Goal: Understand process/instructions: Learn how to perform a task or action

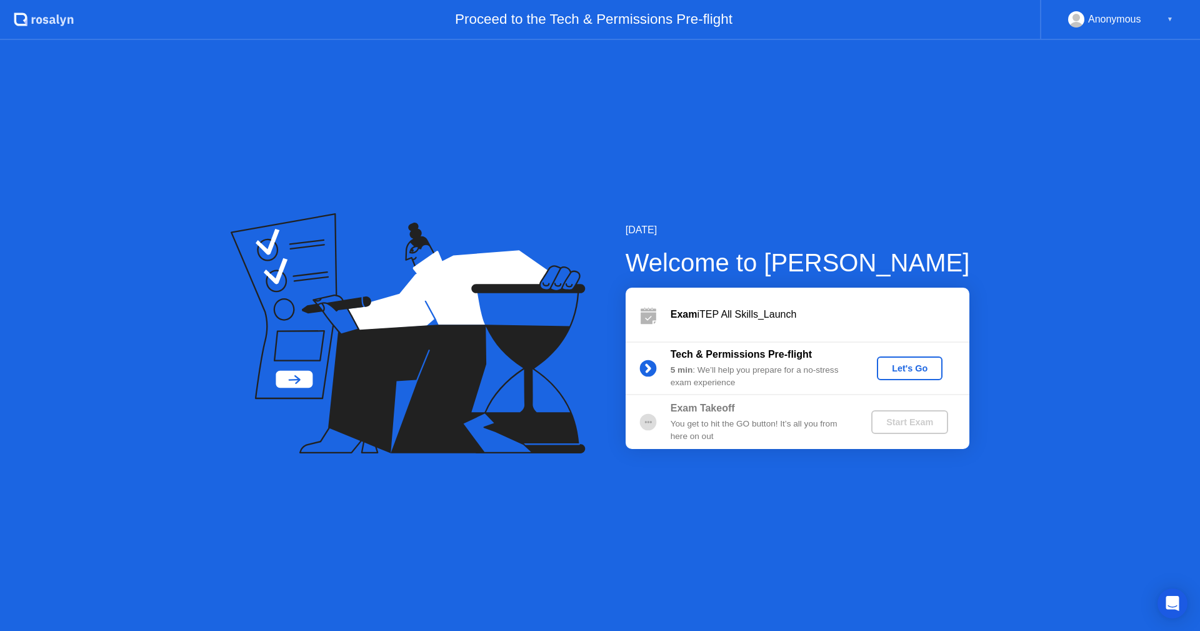
click at [908, 373] on div "Let's Go" at bounding box center [910, 368] width 56 height 10
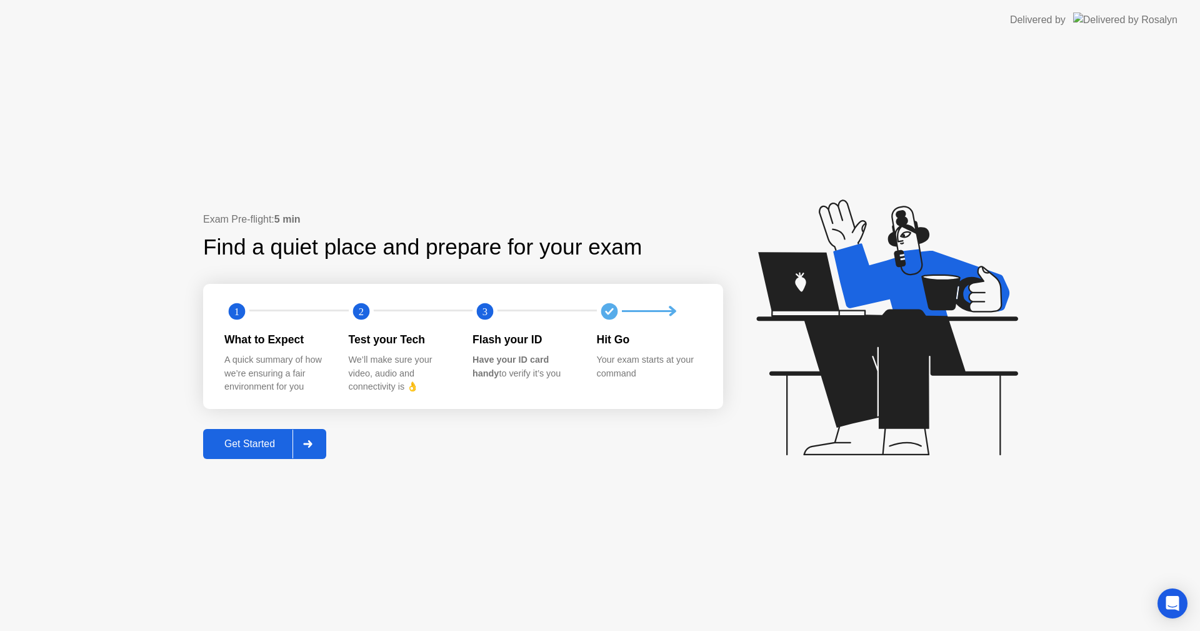
click at [265, 451] on button "Get Started" at bounding box center [264, 444] width 123 height 30
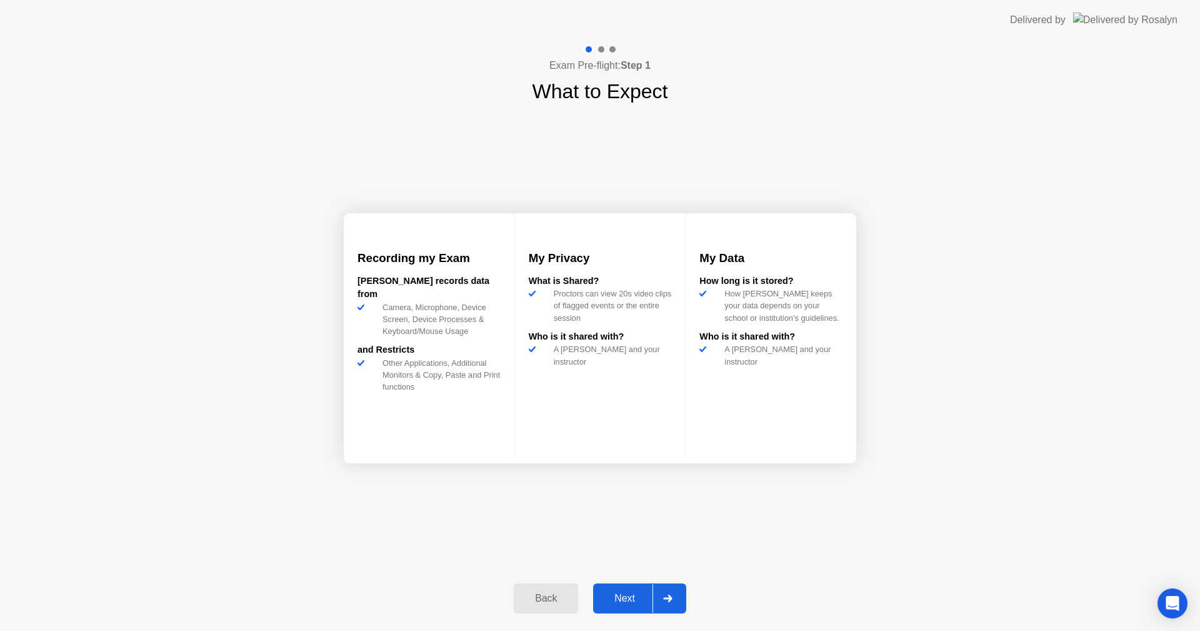
click at [630, 601] on div "Next" at bounding box center [625, 598] width 56 height 11
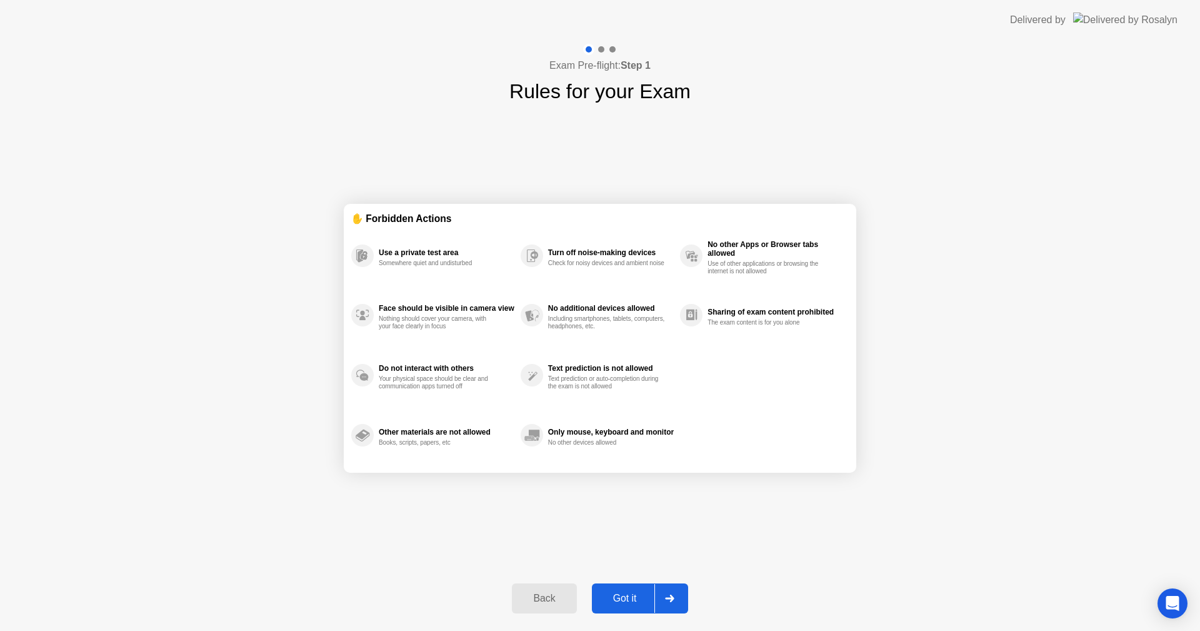
click at [626, 601] on div "Got it" at bounding box center [625, 598] width 59 height 11
select select "**********"
select select "*******"
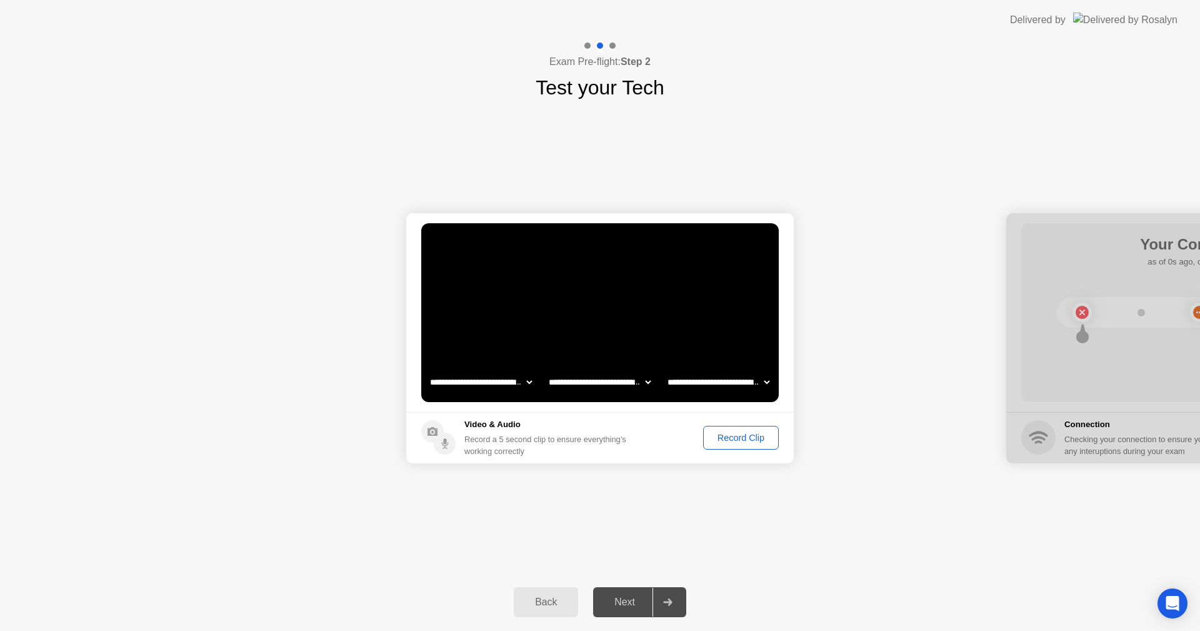
click at [718, 438] on div "Record Clip" at bounding box center [741, 438] width 67 height 10
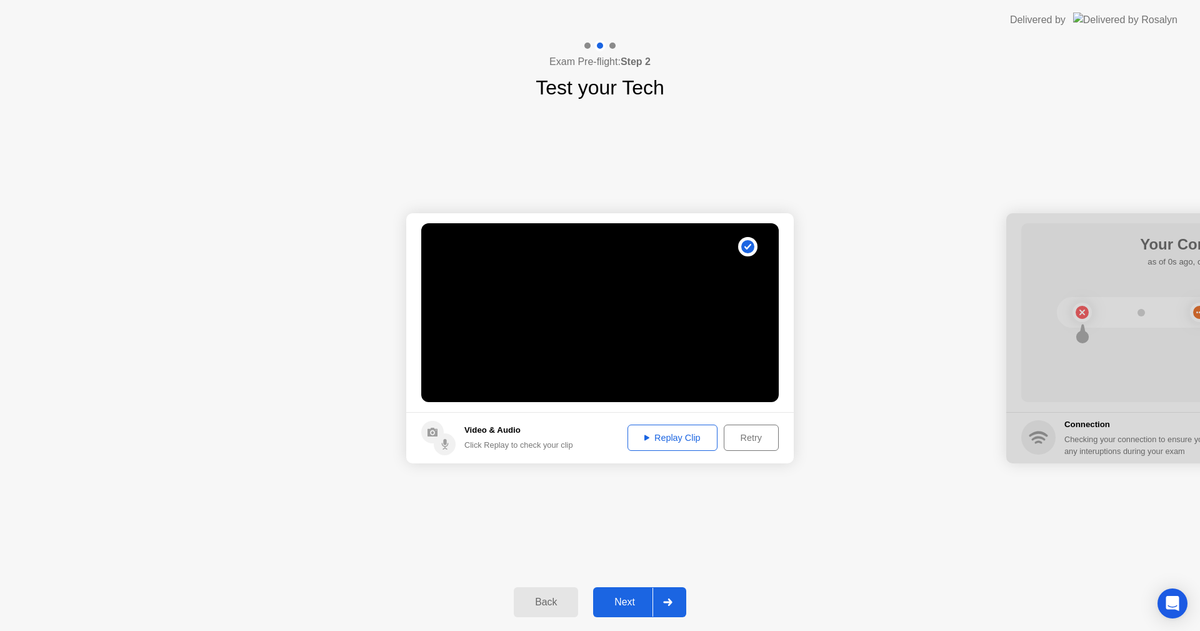
click at [635, 603] on div "Next" at bounding box center [625, 601] width 56 height 11
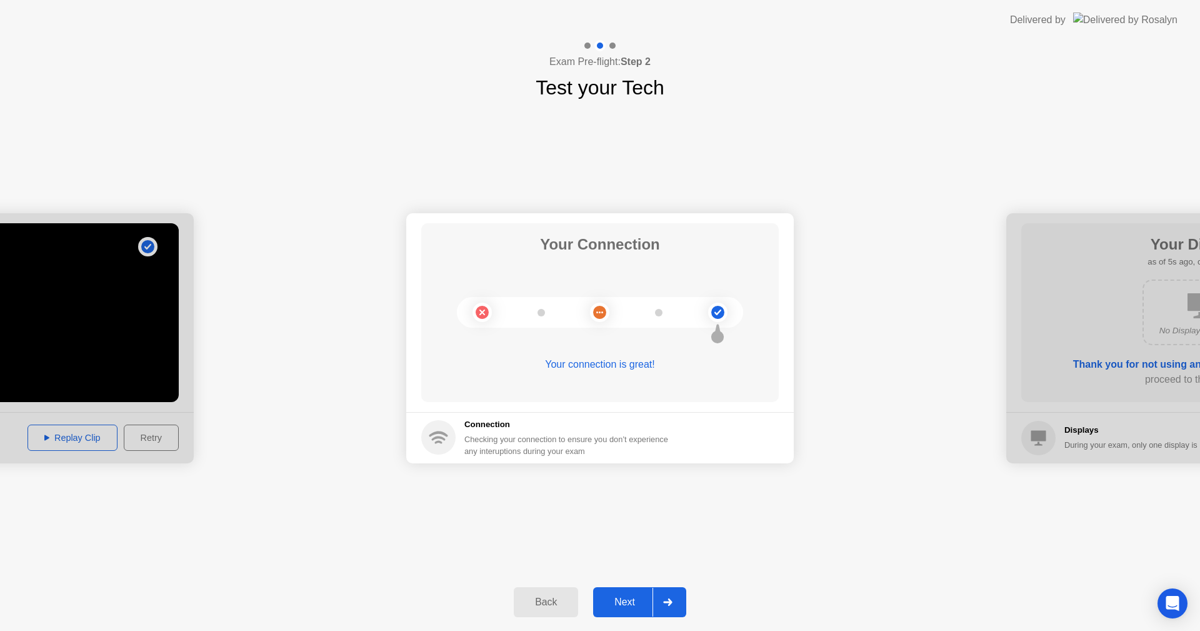
click at [622, 598] on div "Next" at bounding box center [625, 601] width 56 height 11
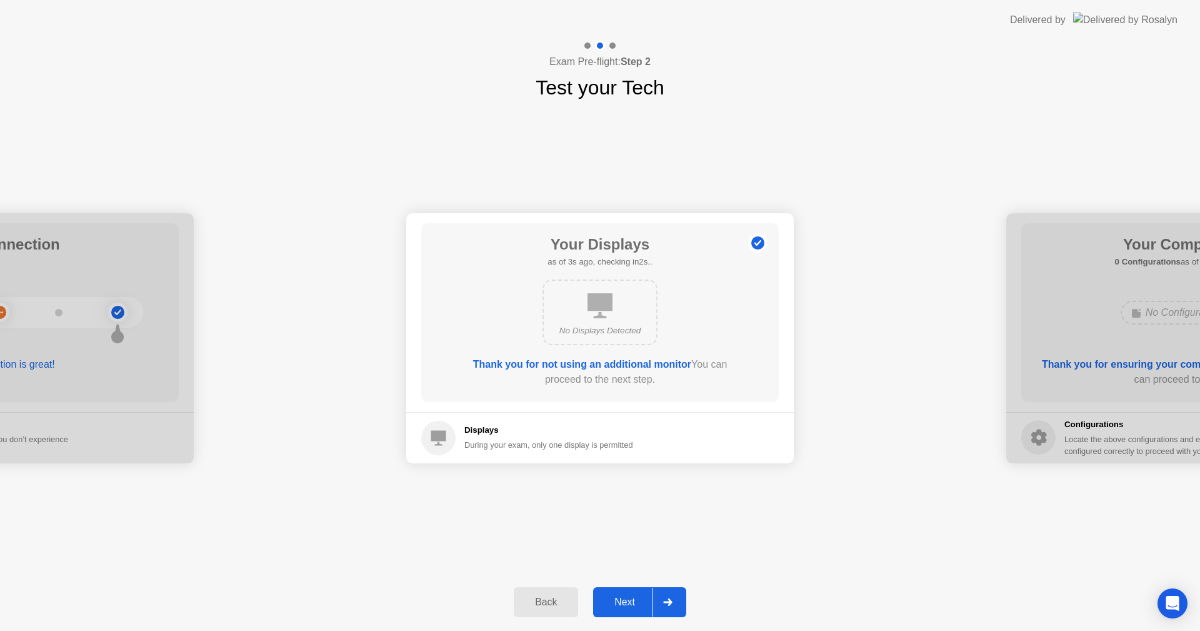
click at [623, 604] on div "Next" at bounding box center [625, 601] width 56 height 11
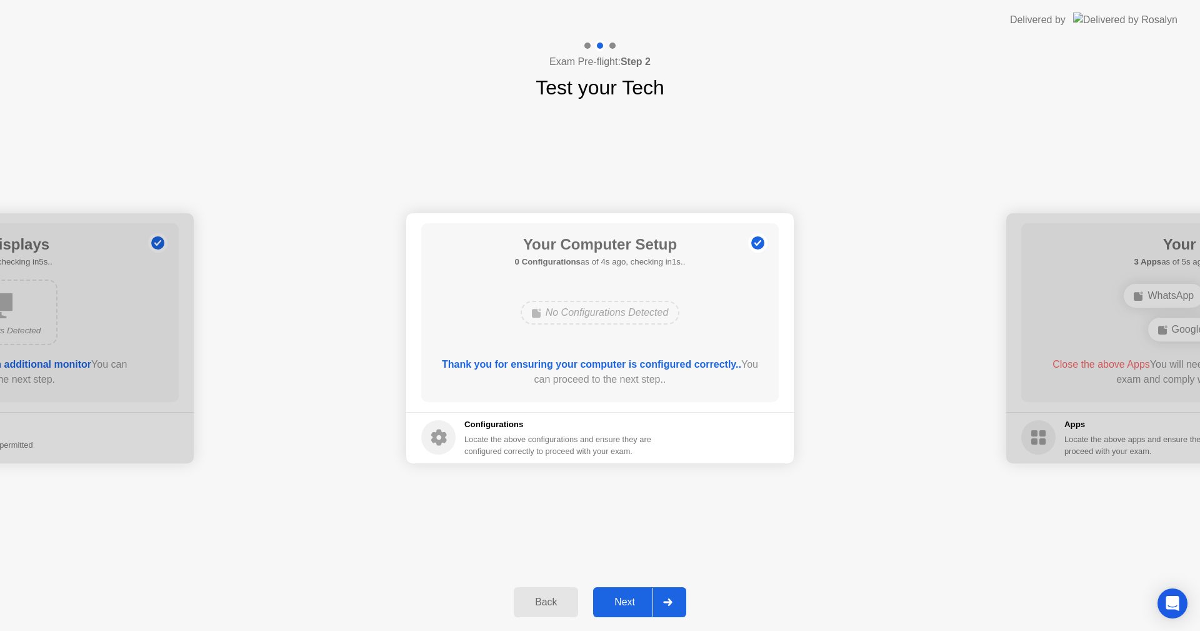
click at [633, 601] on div "Next" at bounding box center [625, 601] width 56 height 11
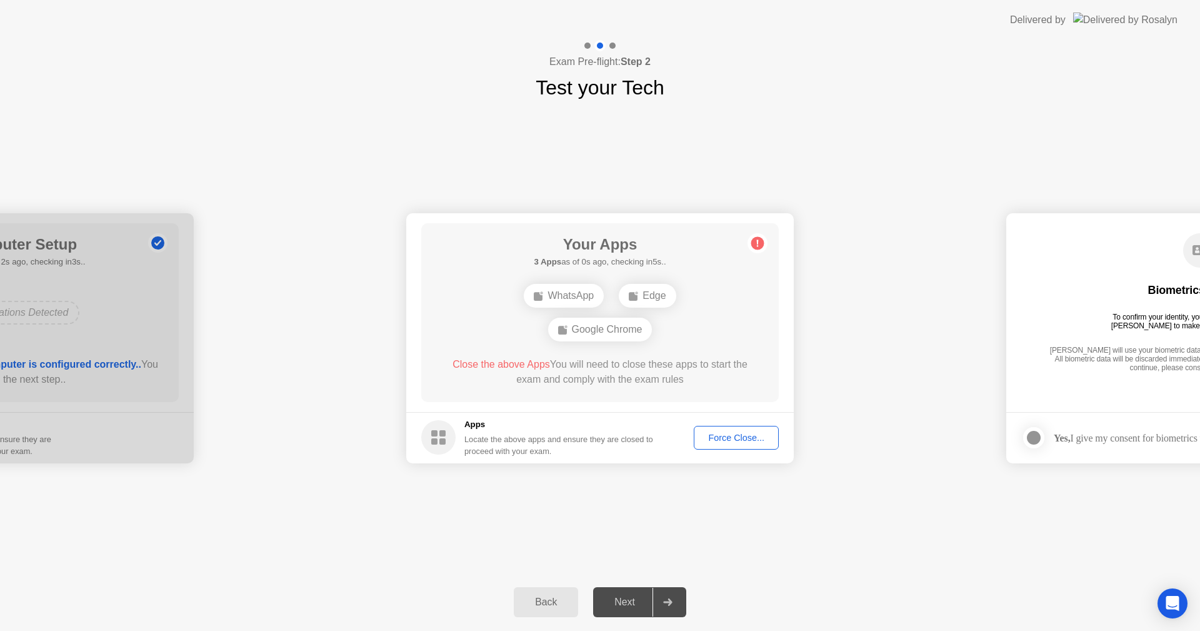
click at [633, 601] on div "Next" at bounding box center [625, 601] width 56 height 11
click at [554, 613] on button "Back" at bounding box center [546, 602] width 64 height 30
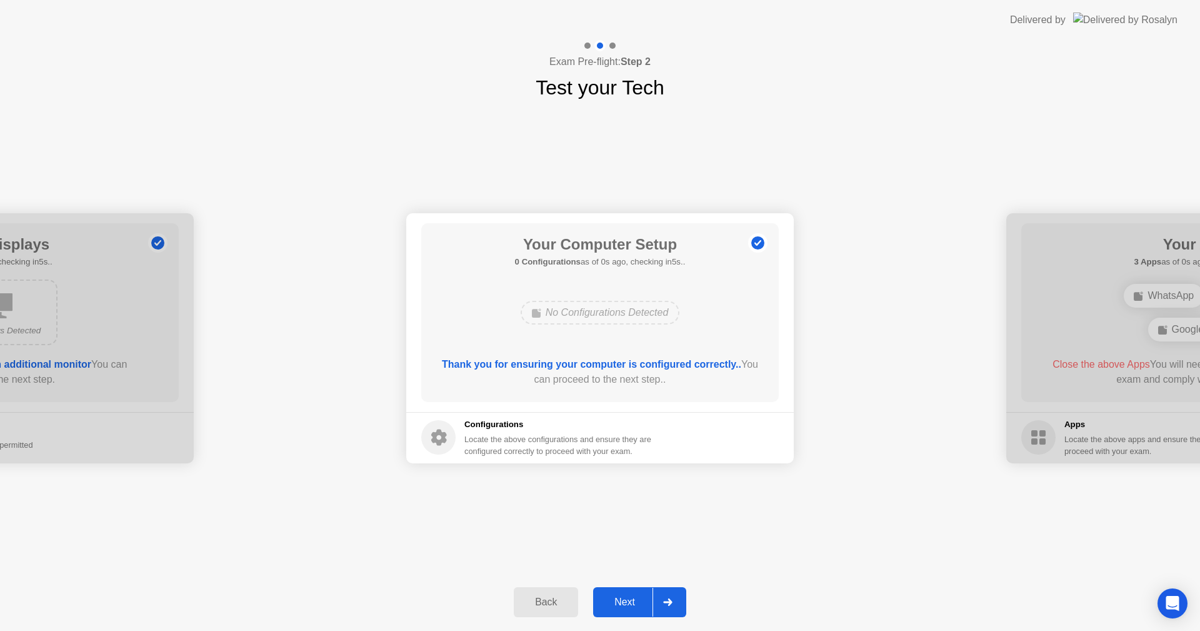
click at [634, 601] on div "Next" at bounding box center [625, 601] width 56 height 11
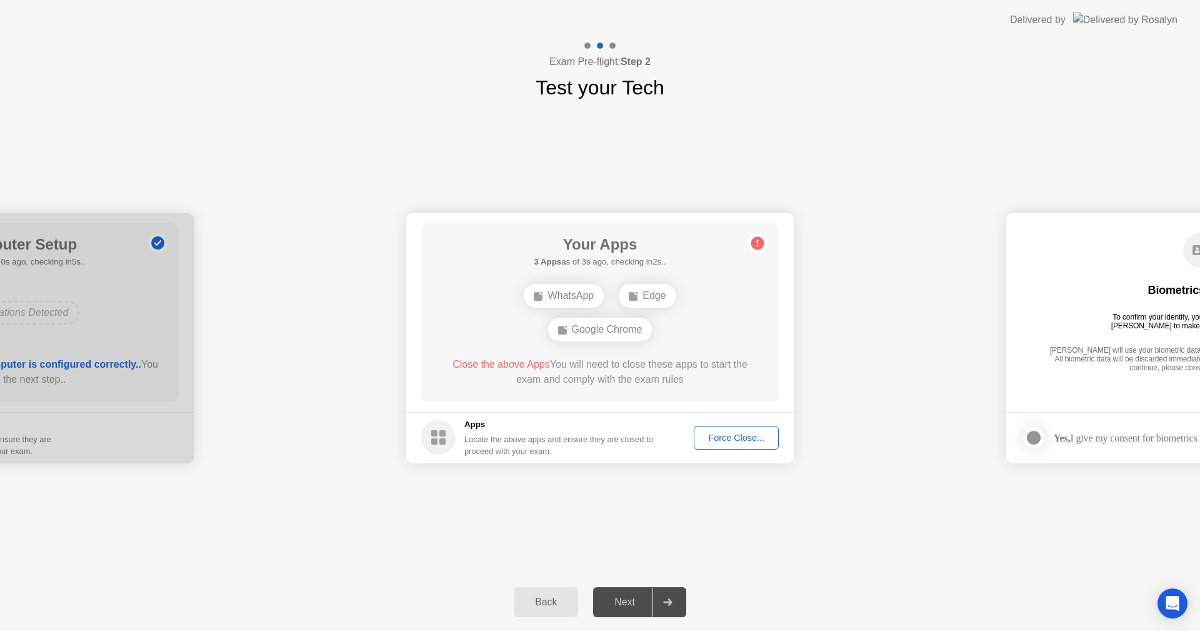
click at [554, 293] on div "WhatsApp" at bounding box center [564, 296] width 80 height 24
click at [745, 441] on div "Force Close..." at bounding box center [736, 438] width 76 height 10
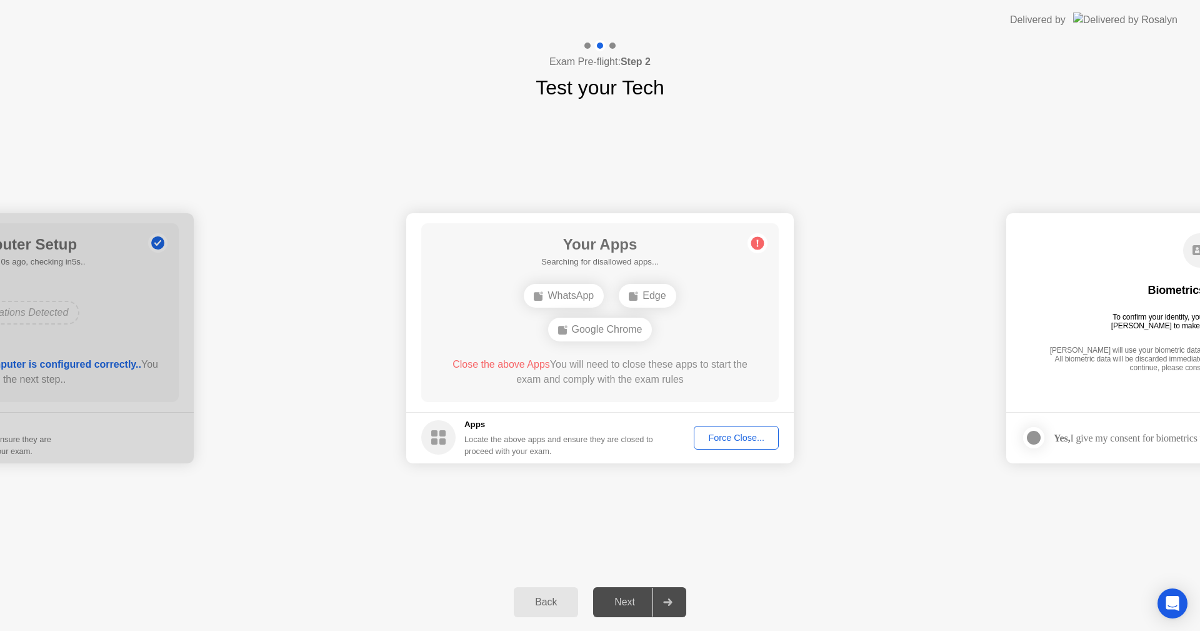
click at [760, 440] on div "Force Close..." at bounding box center [736, 438] width 76 height 10
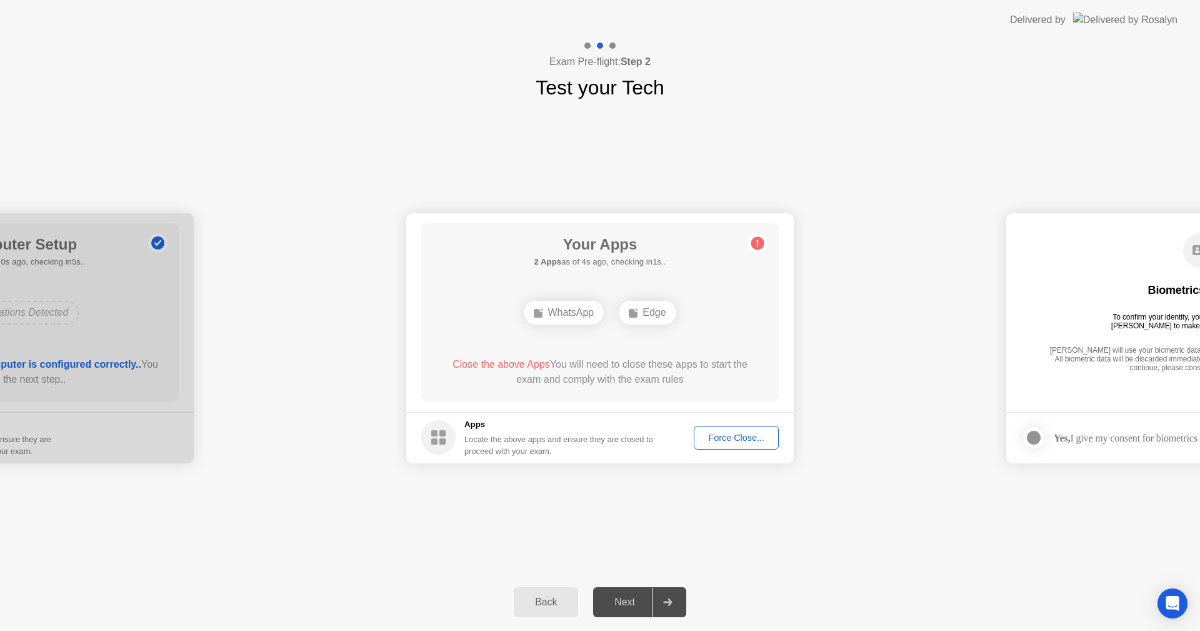
click at [742, 443] on div "Force Close..." at bounding box center [736, 438] width 76 height 10
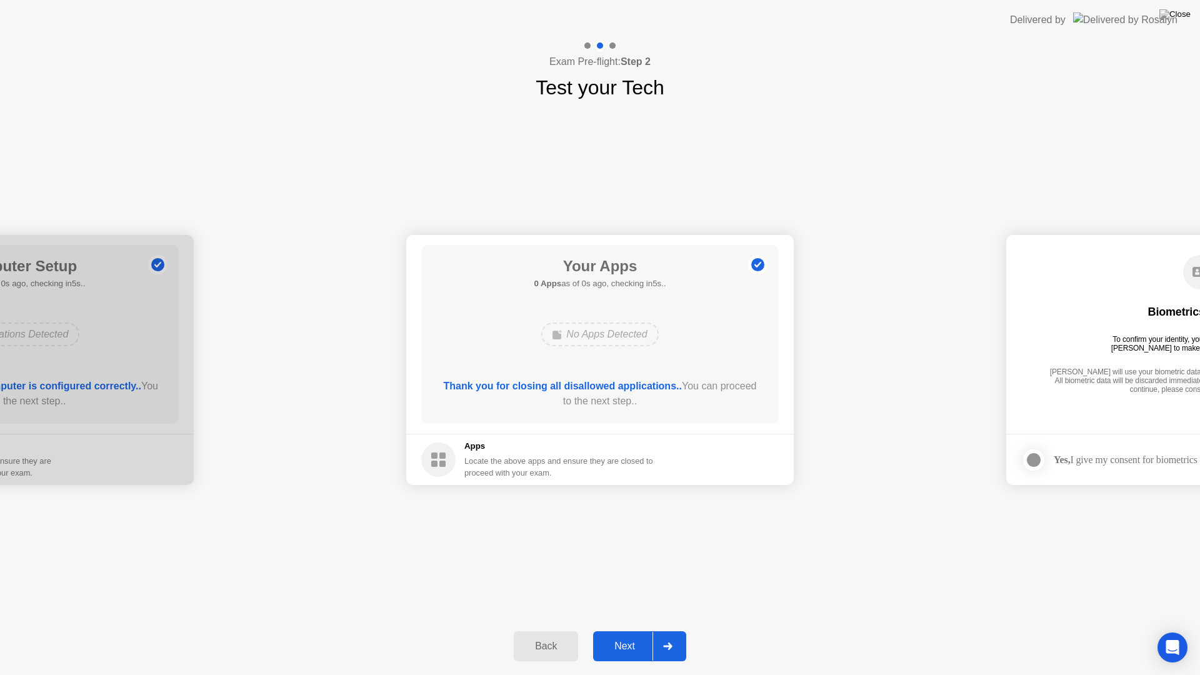
click at [647, 630] on div "Next" at bounding box center [625, 646] width 56 height 11
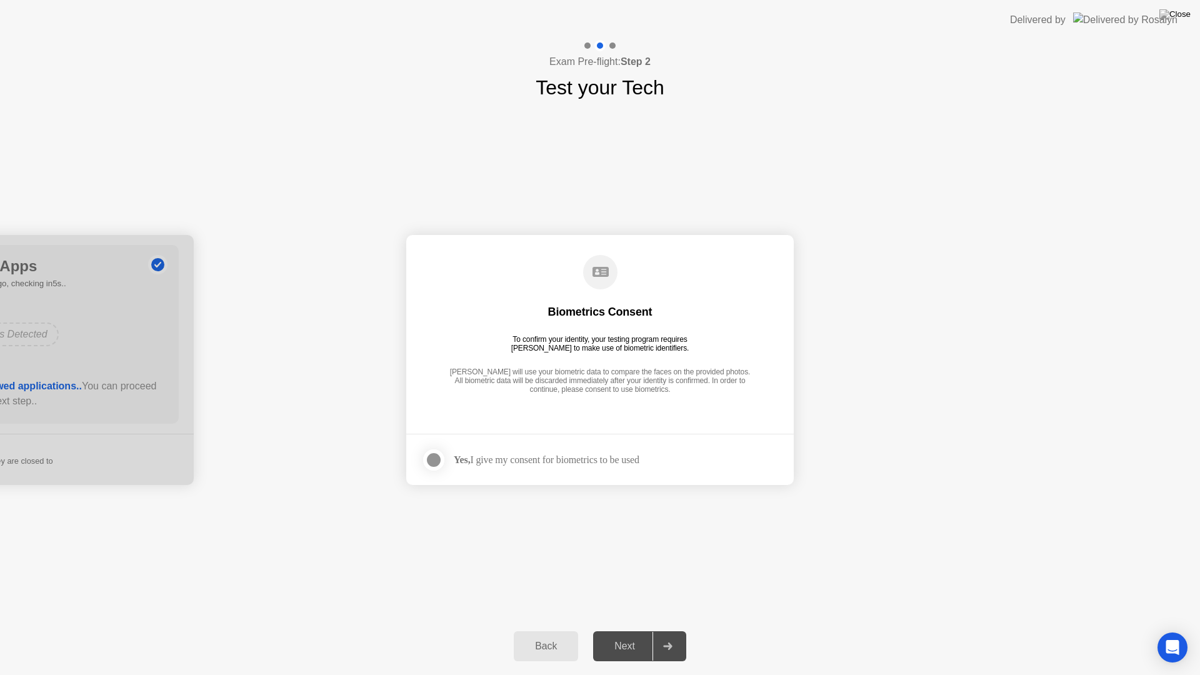
click at [459, 462] on strong "Yes," at bounding box center [462, 459] width 16 height 11
click at [434, 458] on div at bounding box center [433, 460] width 15 height 15
click at [626, 630] on div "Next" at bounding box center [625, 646] width 56 height 11
